Goal: Find specific page/section: Find specific page/section

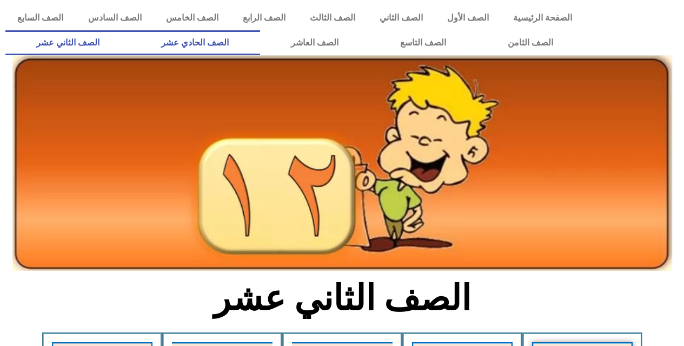
click at [245, 45] on link "الصف الحادي عشر" at bounding box center [194, 42] width 129 height 25
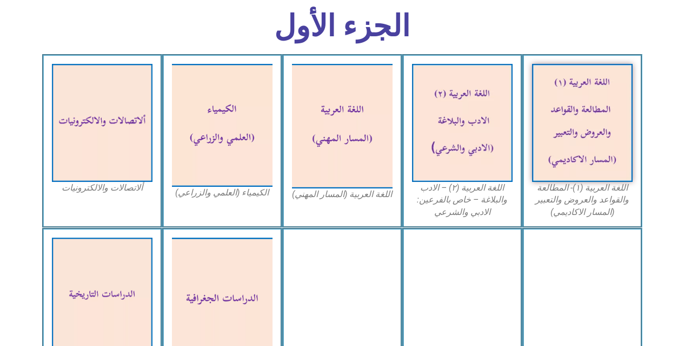
scroll to position [325, 0]
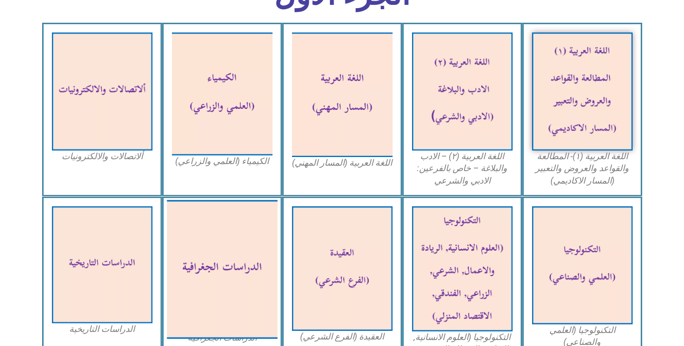
click at [240, 239] on img at bounding box center [222, 269] width 111 height 139
click at [223, 286] on img at bounding box center [222, 269] width 111 height 139
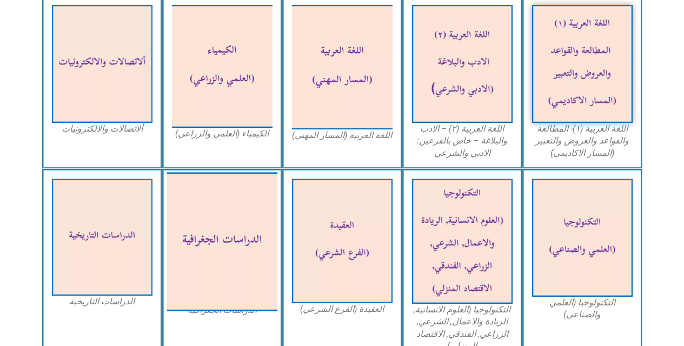
scroll to position [379, 0]
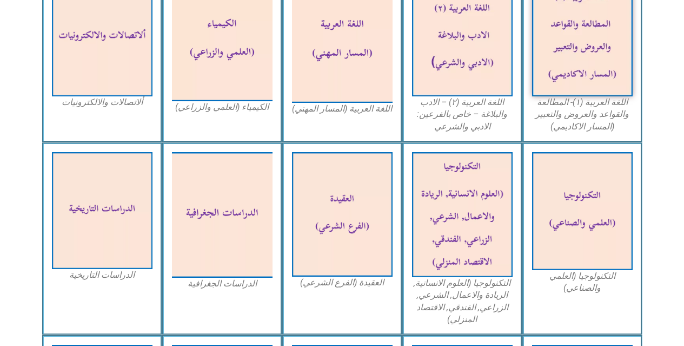
click at [225, 280] on figcaption "الدراسات الجغرافية" at bounding box center [222, 284] width 101 height 12
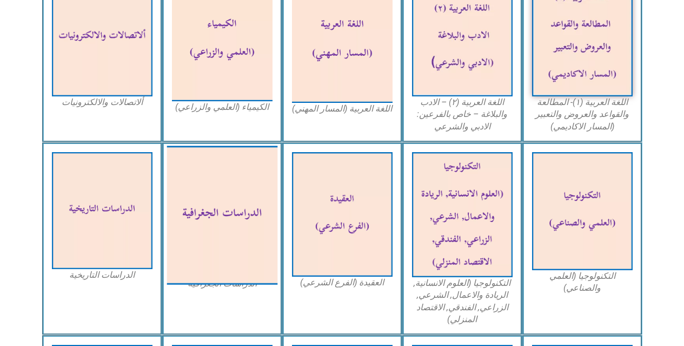
click at [222, 216] on img at bounding box center [222, 215] width 111 height 139
drag, startPoint x: 227, startPoint y: 235, endPoint x: 202, endPoint y: 263, distance: 36.8
click at [202, 263] on img at bounding box center [222, 215] width 111 height 139
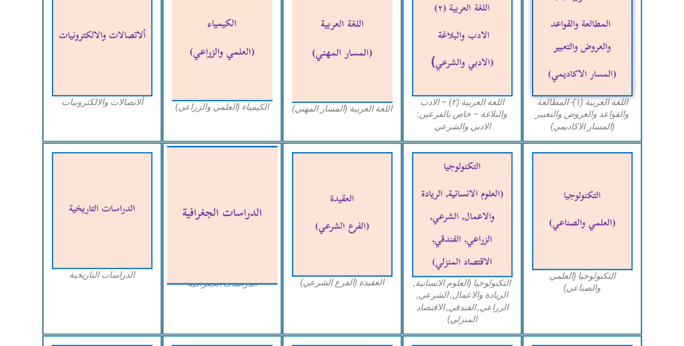
click at [202, 263] on img at bounding box center [222, 215] width 111 height 139
click at [214, 204] on img at bounding box center [222, 215] width 111 height 139
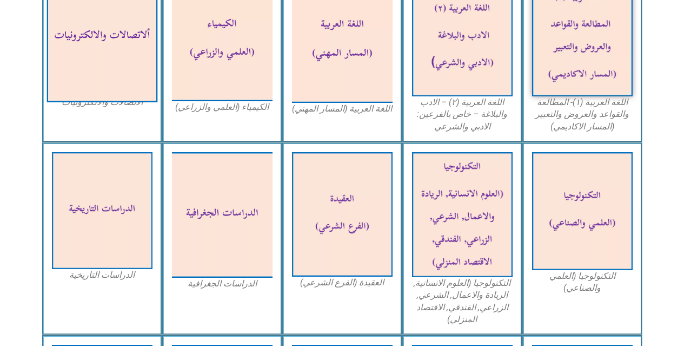
click at [111, 15] on img at bounding box center [102, 37] width 111 height 130
click at [115, 33] on img at bounding box center [102, 37] width 111 height 130
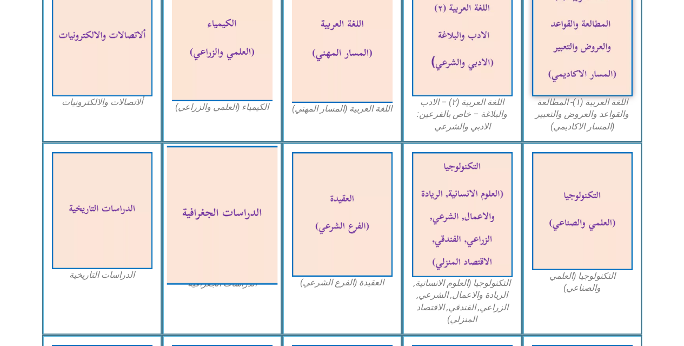
click at [183, 196] on img at bounding box center [222, 215] width 111 height 139
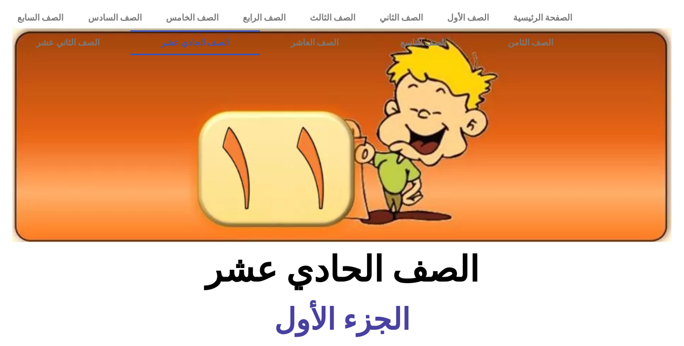
scroll to position [379, 0]
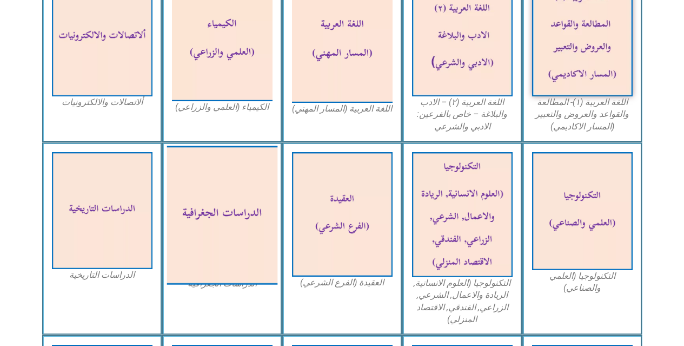
click at [235, 205] on img at bounding box center [222, 215] width 111 height 139
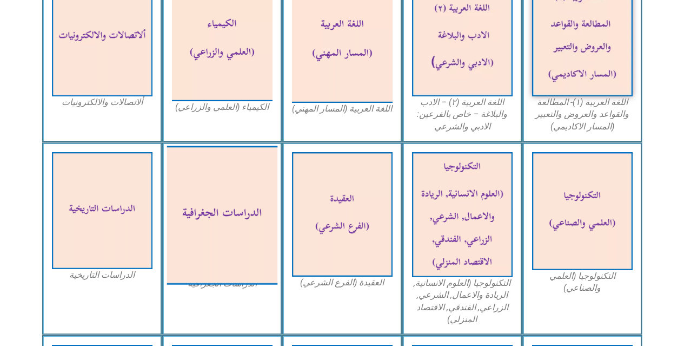
click at [235, 205] on img at bounding box center [222, 215] width 111 height 139
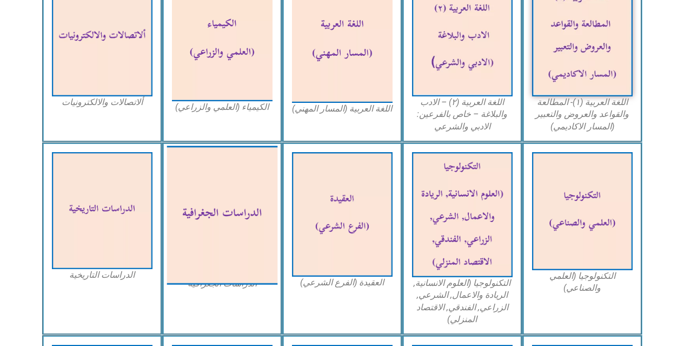
click at [235, 205] on img at bounding box center [222, 215] width 111 height 139
click at [200, 201] on img at bounding box center [222, 215] width 111 height 139
click at [208, 212] on img at bounding box center [222, 215] width 111 height 139
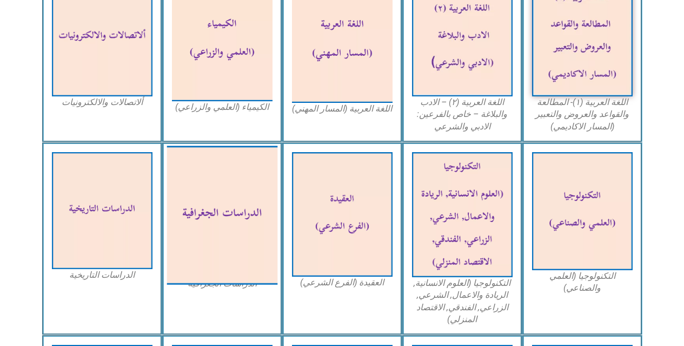
click at [208, 212] on img at bounding box center [222, 215] width 111 height 139
click at [218, 219] on img at bounding box center [222, 215] width 111 height 139
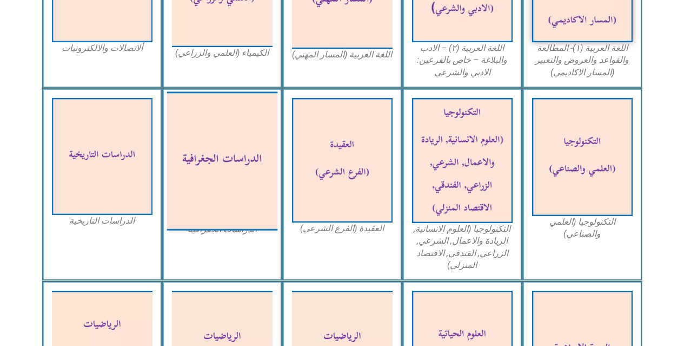
click at [255, 120] on img at bounding box center [222, 160] width 111 height 139
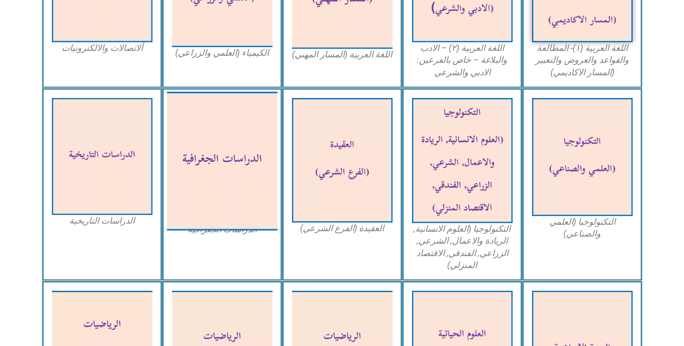
click at [255, 120] on img at bounding box center [222, 160] width 111 height 139
click at [219, 124] on img at bounding box center [222, 160] width 111 height 139
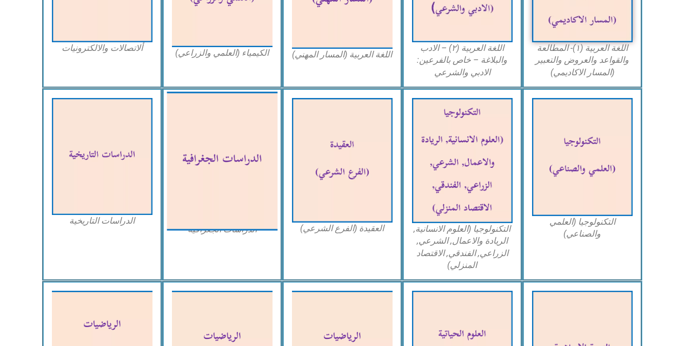
click at [219, 124] on img at bounding box center [222, 160] width 111 height 139
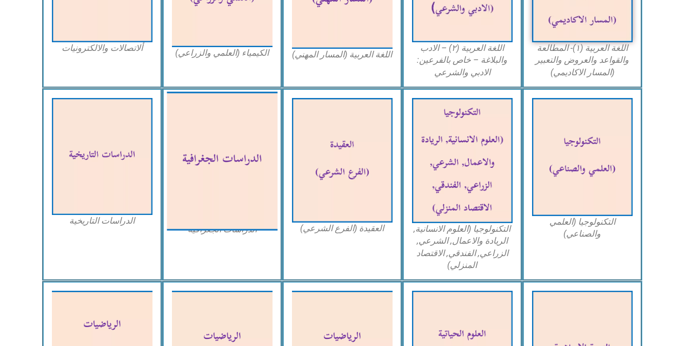
click at [219, 124] on img at bounding box center [222, 160] width 111 height 139
click at [222, 144] on img at bounding box center [222, 160] width 111 height 139
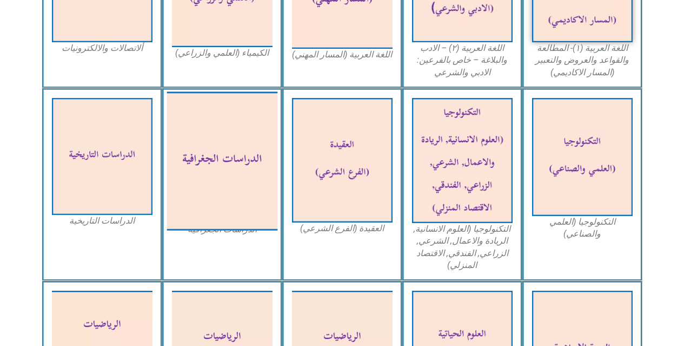
click at [222, 144] on img at bounding box center [222, 160] width 111 height 139
click at [238, 151] on img at bounding box center [222, 160] width 111 height 139
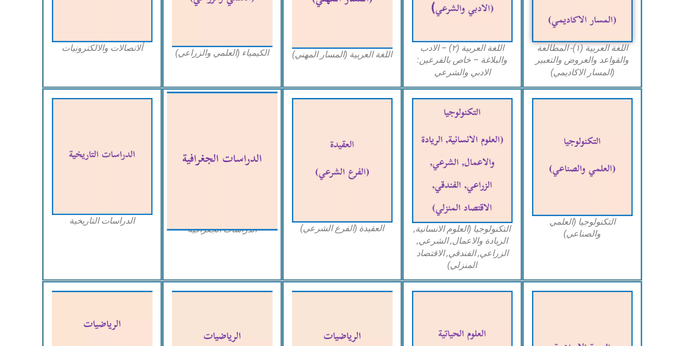
click at [238, 151] on img at bounding box center [222, 160] width 111 height 139
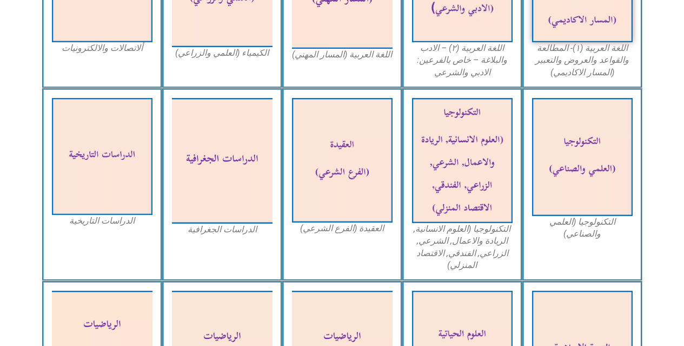
drag, startPoint x: 236, startPoint y: 253, endPoint x: 236, endPoint y: 242, distance: 10.8
click at [236, 242] on div "الدراسات الجغرافية" at bounding box center [222, 184] width 120 height 193
click at [225, 230] on figcaption "الدراسات الجغرافية" at bounding box center [222, 229] width 101 height 12
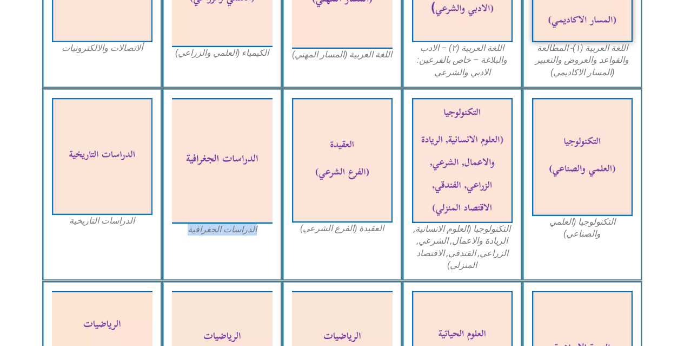
click at [225, 230] on figcaption "الدراسات الجغرافية" at bounding box center [222, 229] width 101 height 12
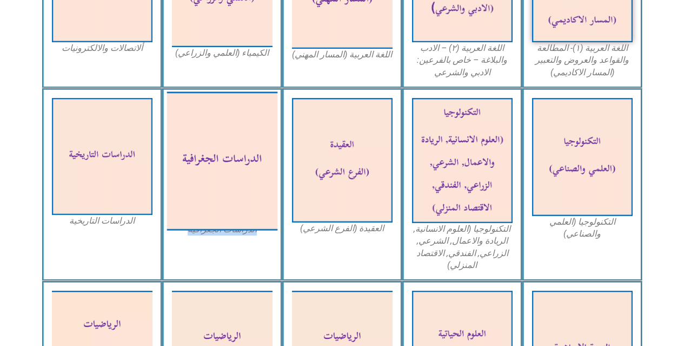
click at [215, 155] on img at bounding box center [222, 160] width 111 height 139
click at [216, 155] on img at bounding box center [222, 160] width 111 height 139
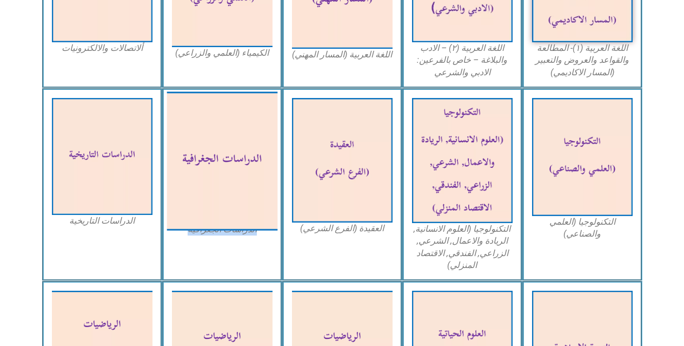
drag, startPoint x: 216, startPoint y: 154, endPoint x: 198, endPoint y: 177, distance: 29.2
click at [217, 152] on img at bounding box center [222, 160] width 111 height 139
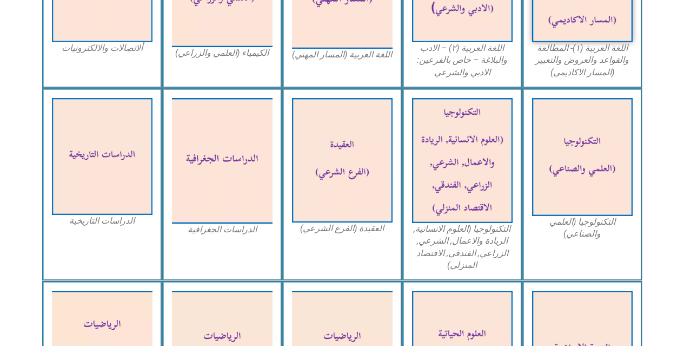
drag, startPoint x: 113, startPoint y: 227, endPoint x: 44, endPoint y: 27, distance: 211.5
